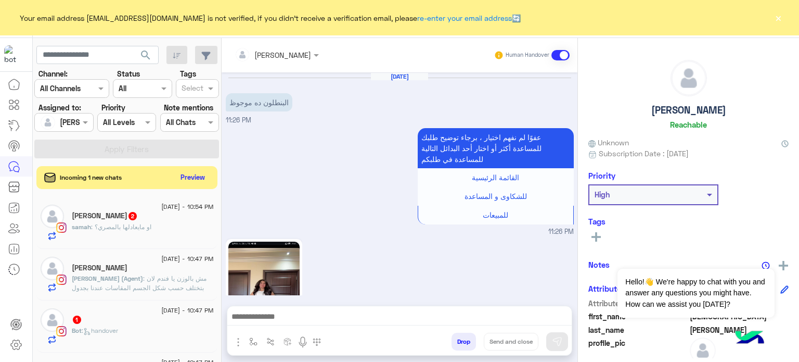
scroll to position [1570, 0]
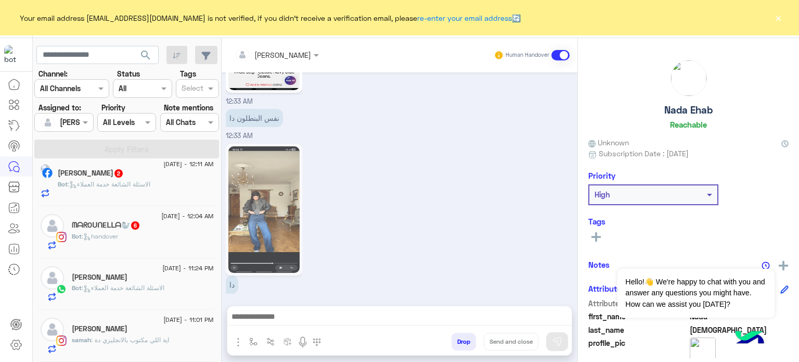
scroll to position [115, 0]
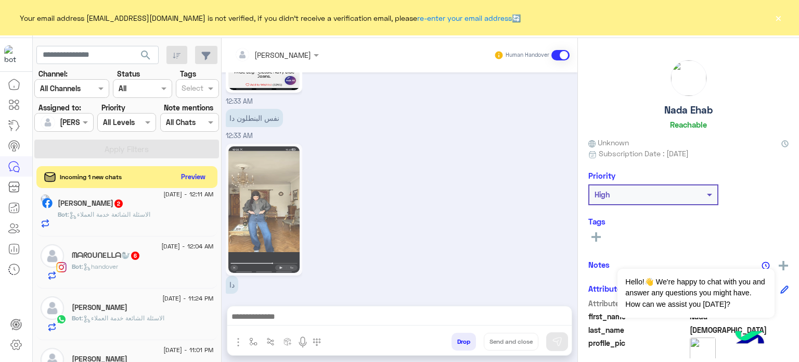
click at [197, 177] on button "Preview" at bounding box center [193, 177] width 32 height 14
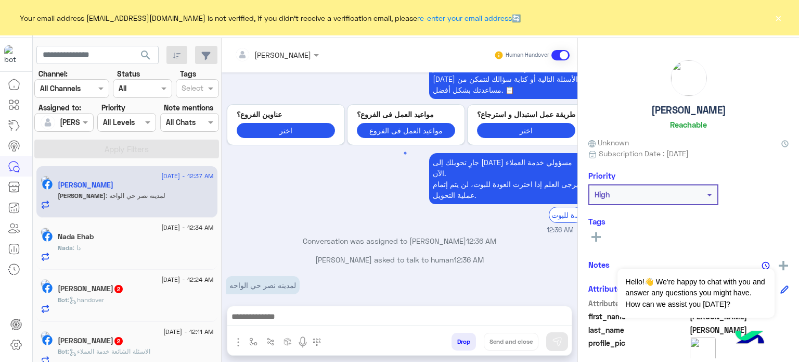
click at [781, 20] on button "×" at bounding box center [778, 17] width 10 height 10
